Goal: Task Accomplishment & Management: Manage account settings

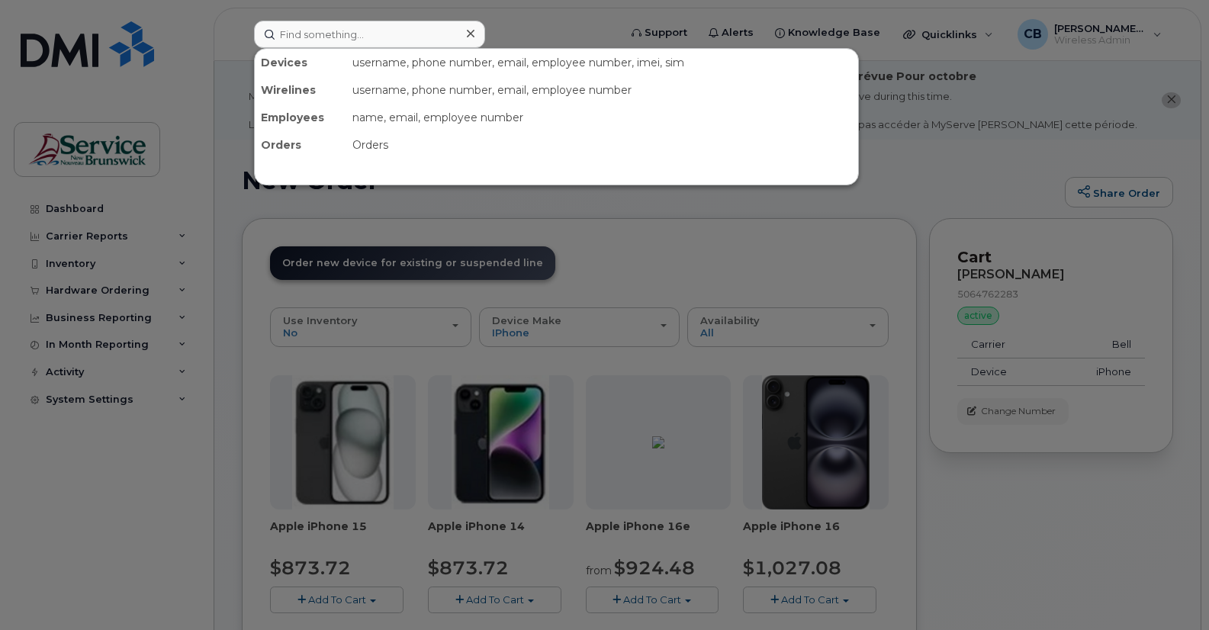
click at [356, 28] on input at bounding box center [369, 34] width 231 height 27
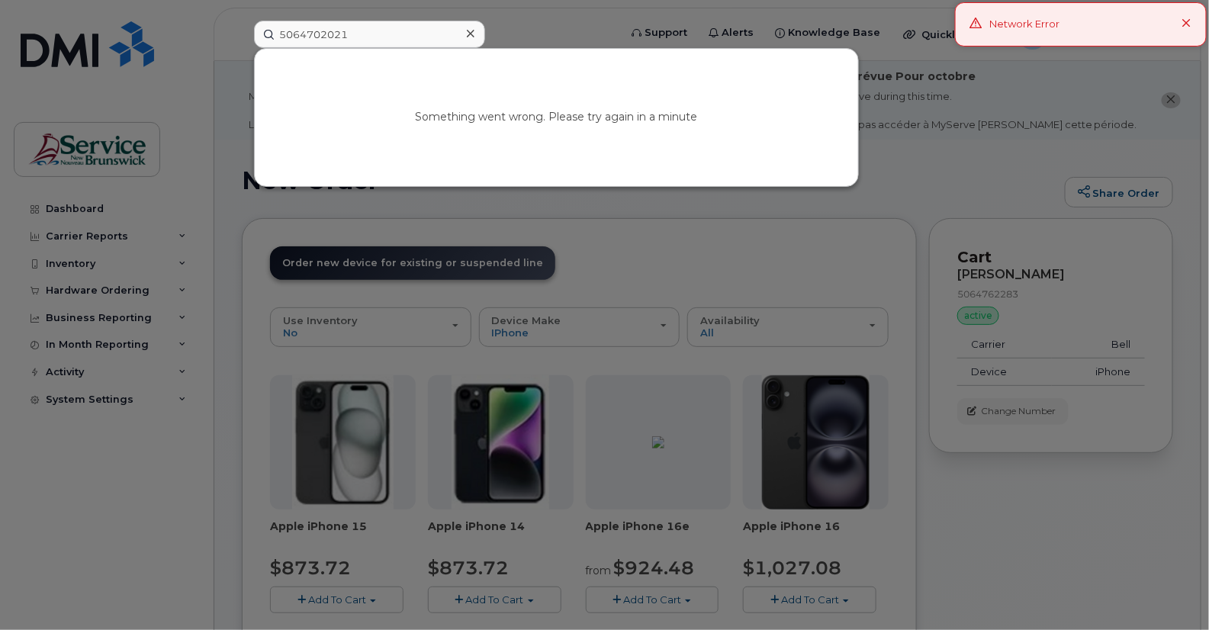
type input "5064702021"
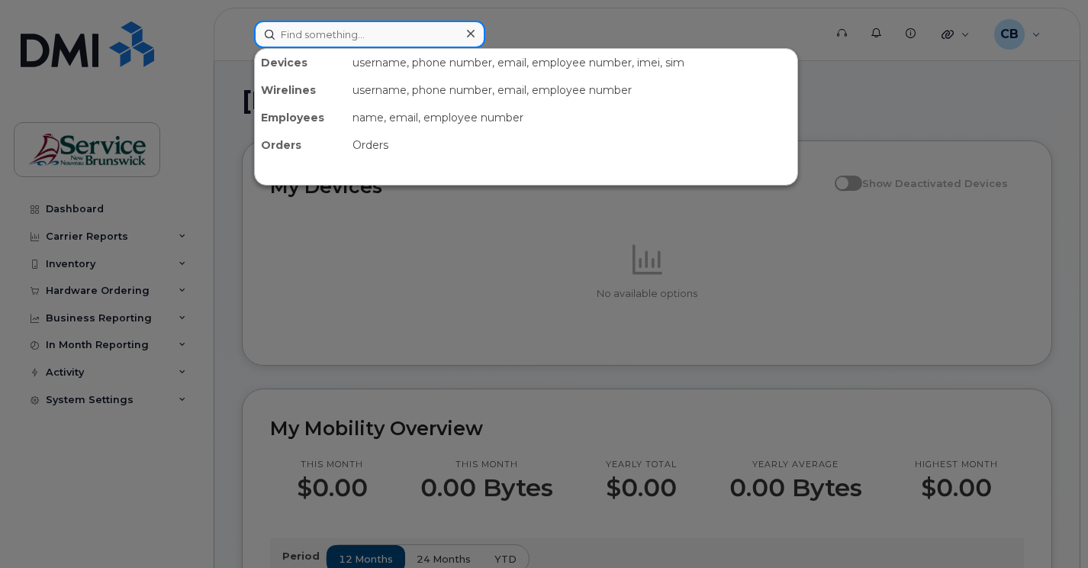
click at [326, 40] on input at bounding box center [369, 34] width 231 height 27
paste input "5064702021"
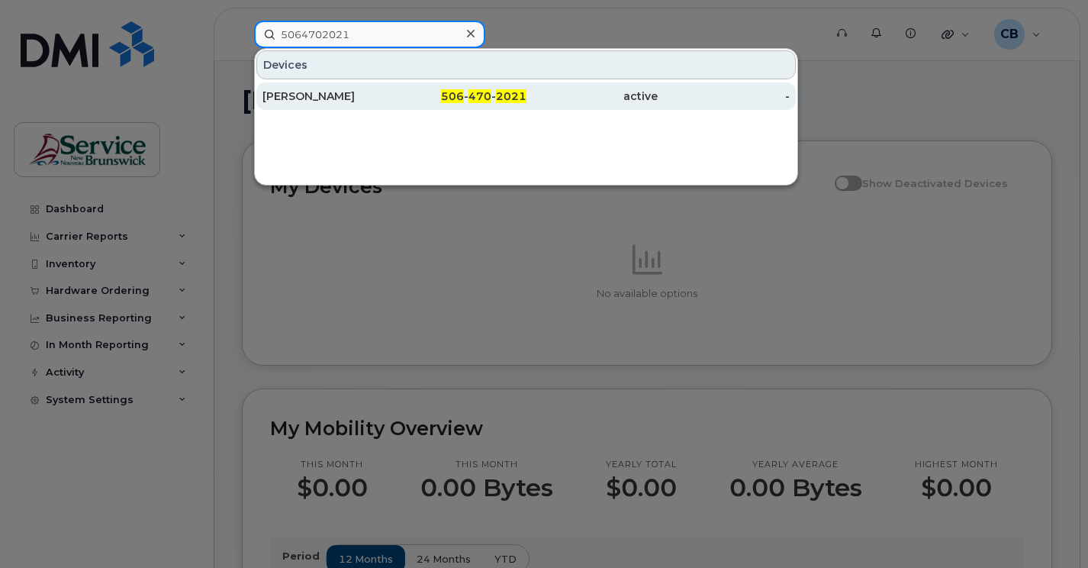
type input "5064702021"
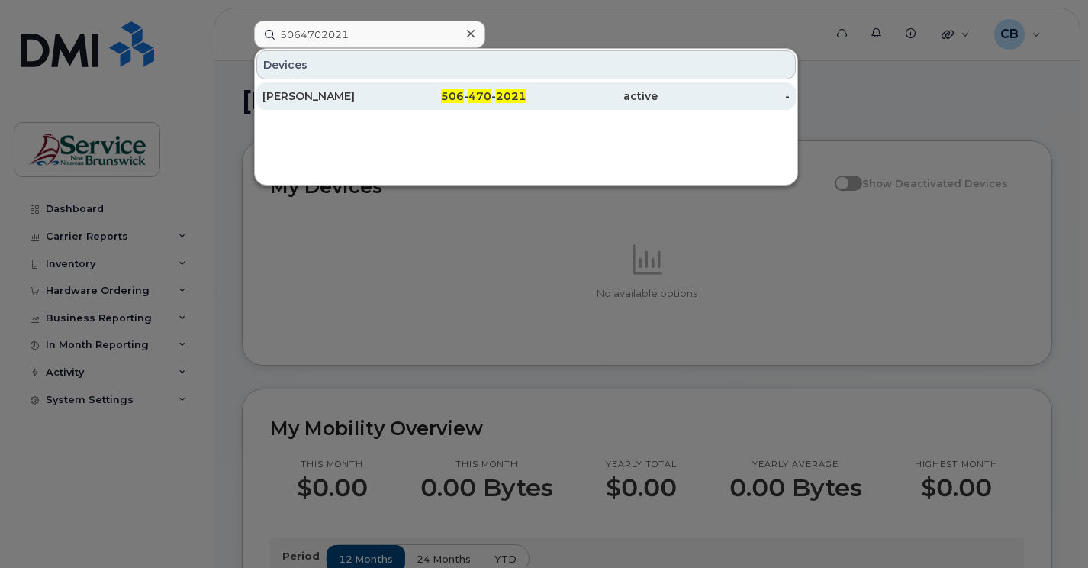
click at [318, 100] on div "Susan Gamble" at bounding box center [328, 95] width 132 height 15
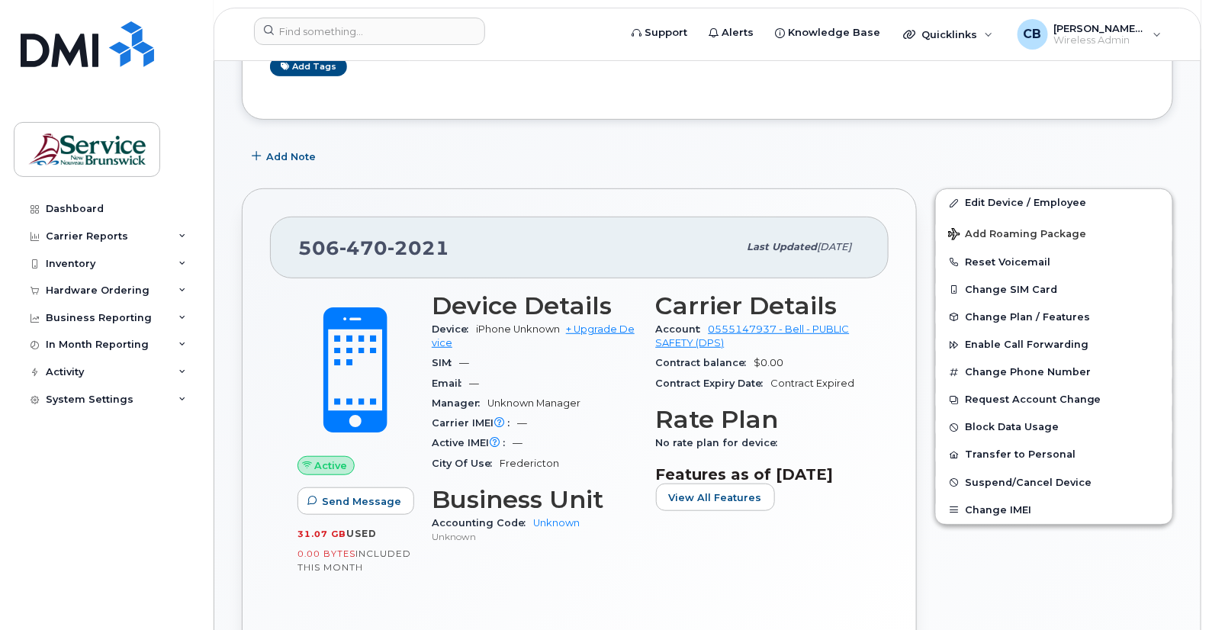
scroll to position [254, 0]
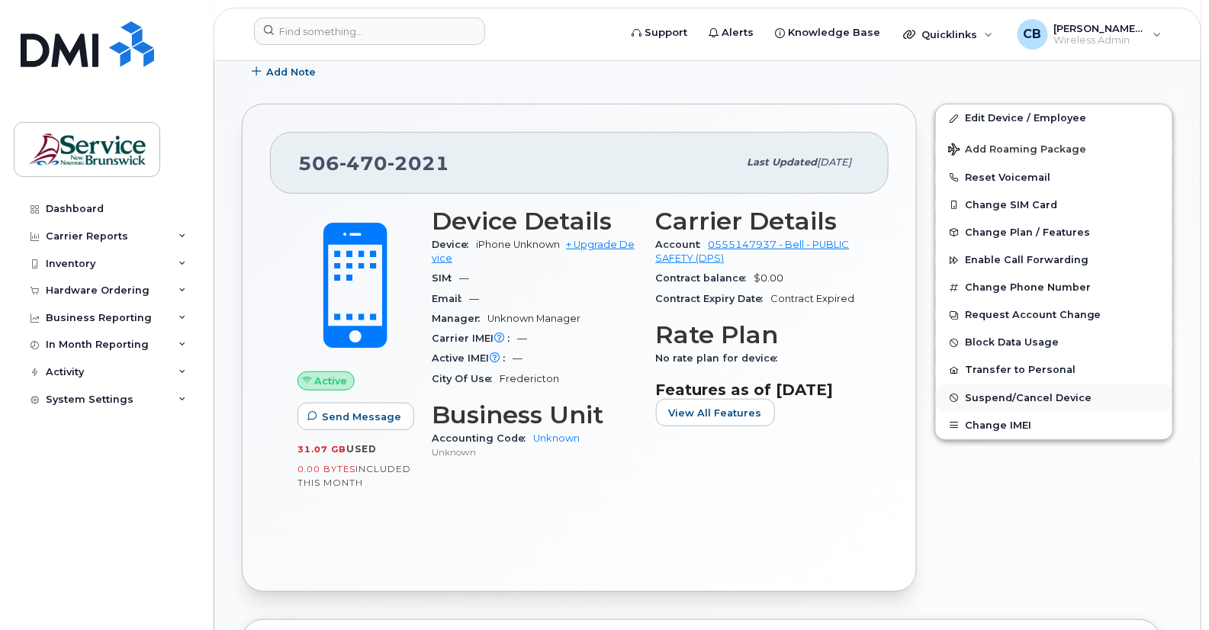
click at [1034, 404] on span "Suspend/Cancel Device" at bounding box center [1028, 397] width 127 height 11
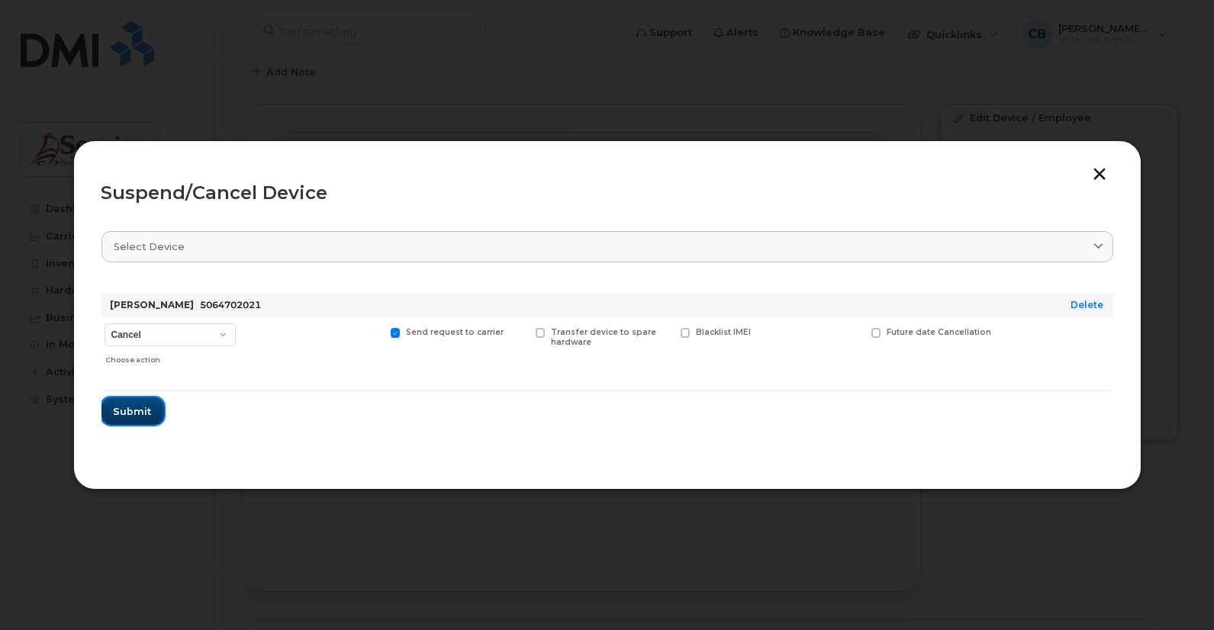
click at [127, 421] on button "Submit" at bounding box center [132, 410] width 63 height 27
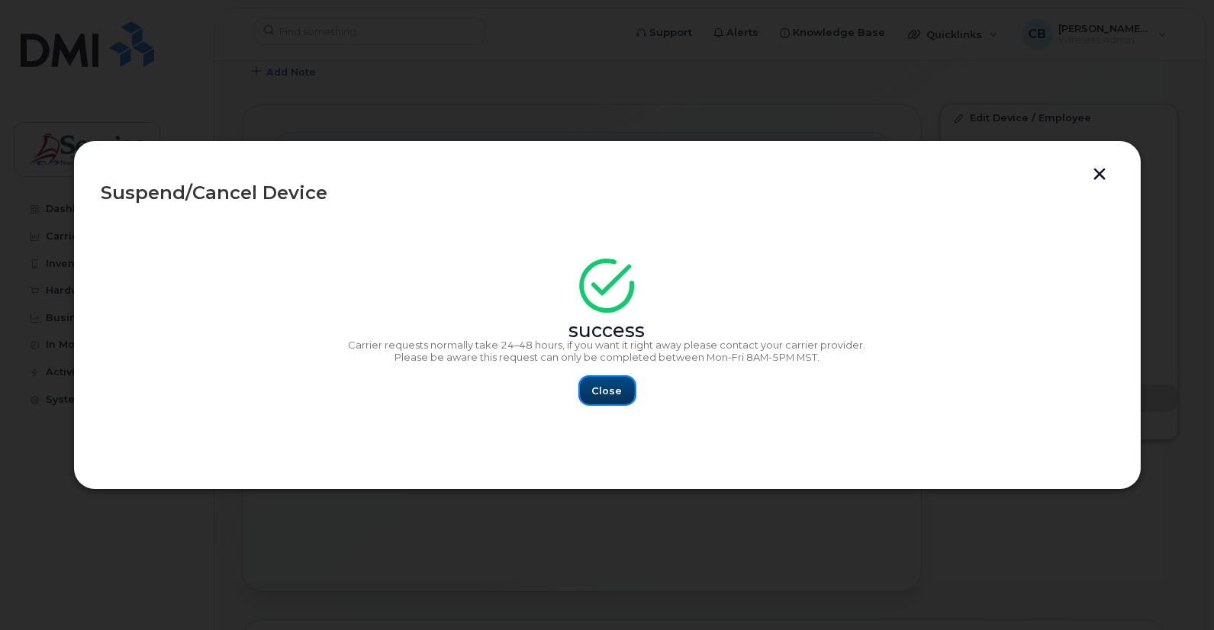
click at [615, 391] on span "Close" at bounding box center [607, 391] width 31 height 14
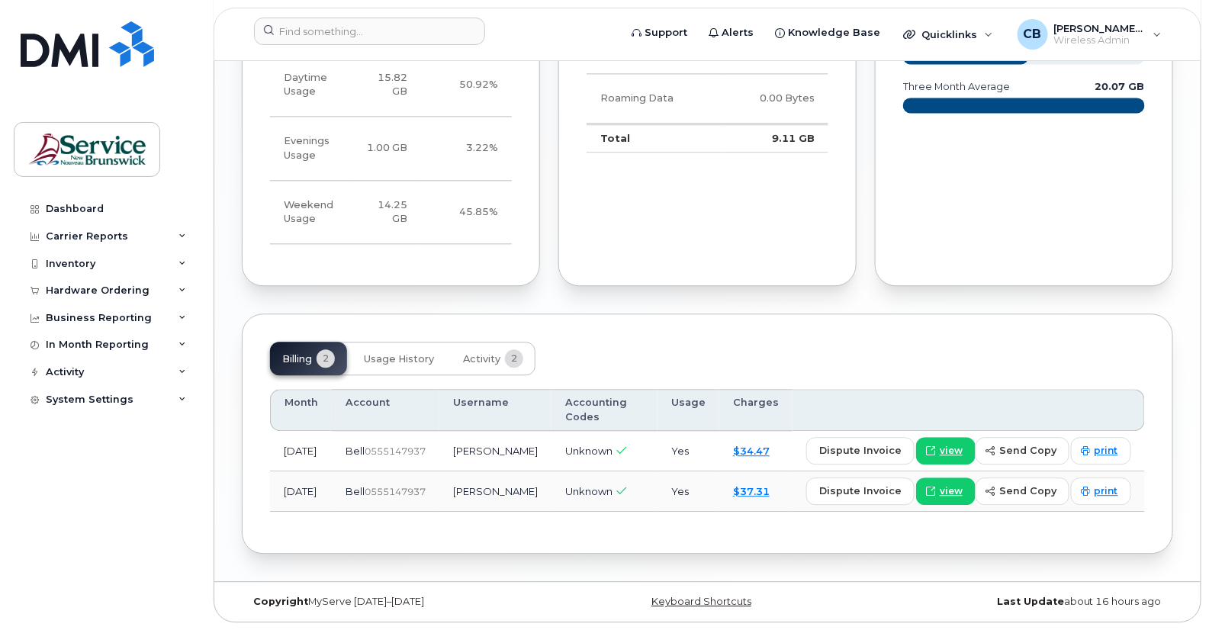
scroll to position [1153, 0]
